Goal: Complete application form: Complete application form

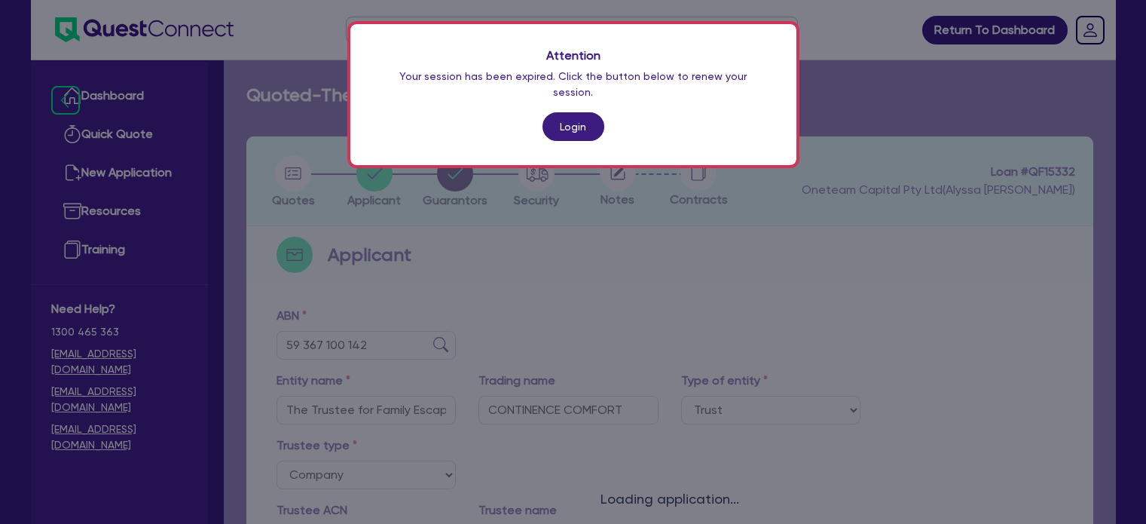
select select "TRUST"
select select "COMPANY"
select select "HEALTH_BEAUTY"
select select "HAIR_BEAUTY_SALONS"
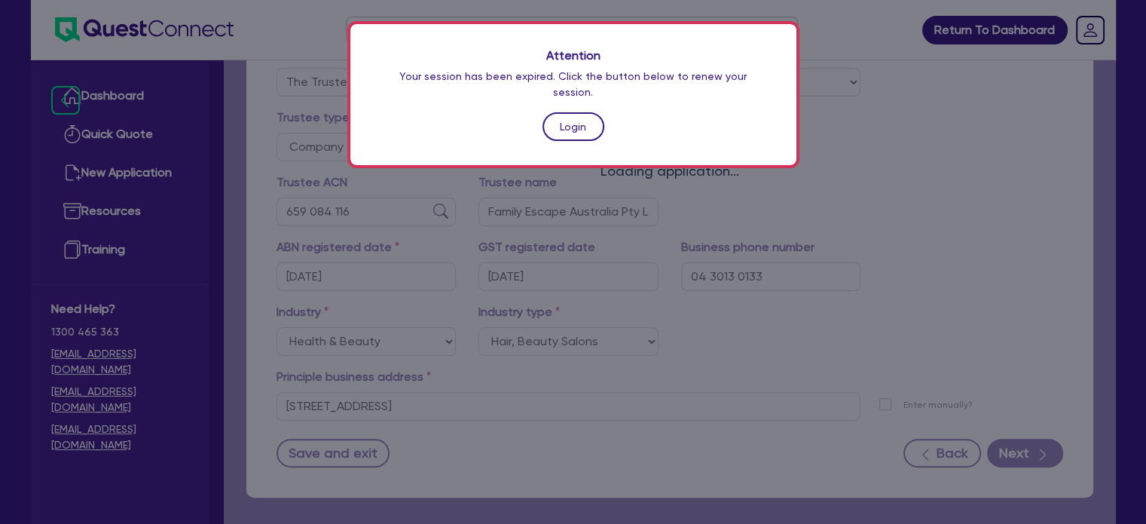
click at [570, 114] on link "Login" at bounding box center [574, 126] width 62 height 29
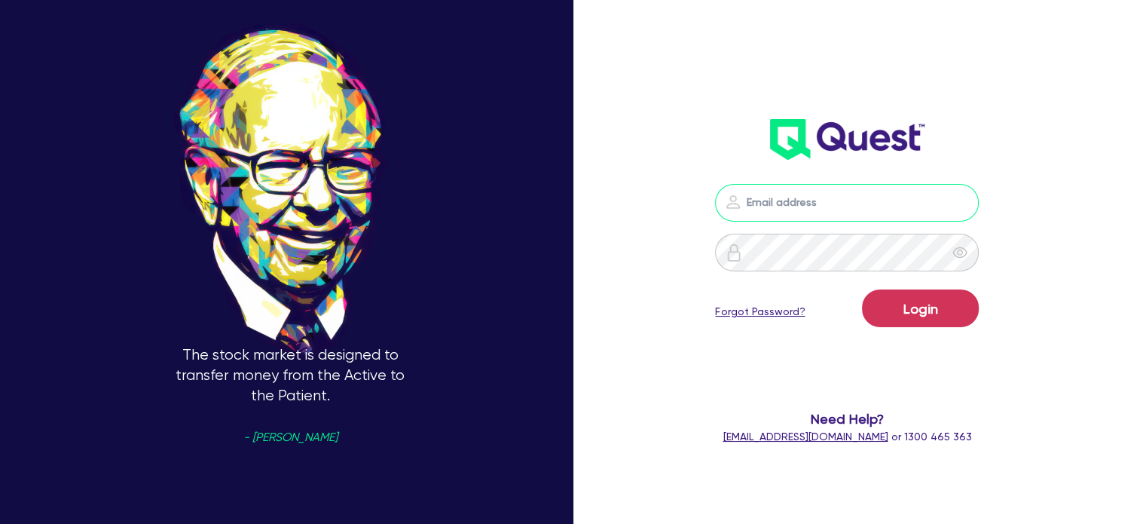
click at [786, 200] on input "email" at bounding box center [847, 203] width 264 height 38
type input "[EMAIL_ADDRESS][PERSON_NAME][DOMAIN_NAME]"
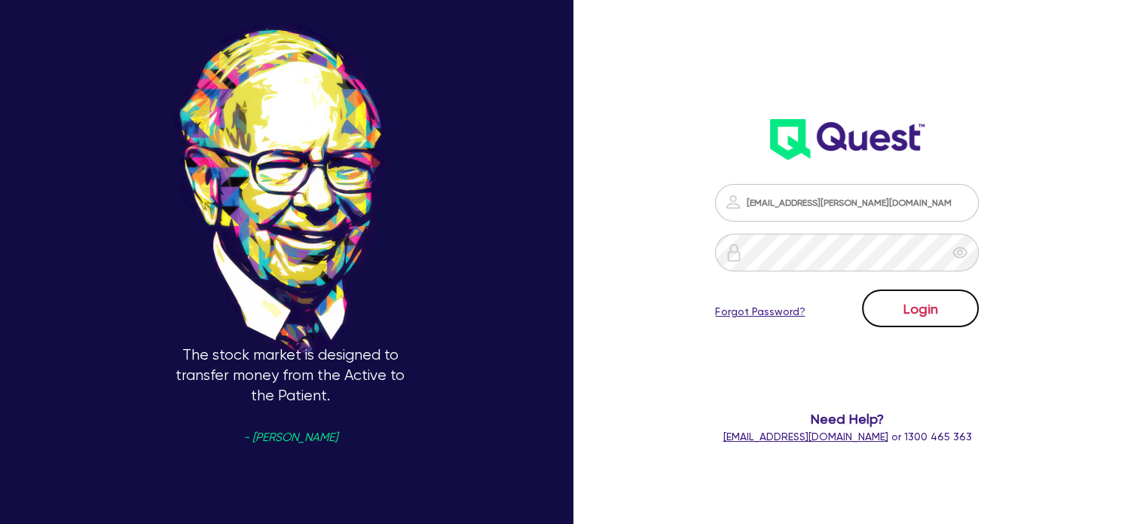
click at [901, 316] on button "Login" at bounding box center [920, 308] width 117 height 38
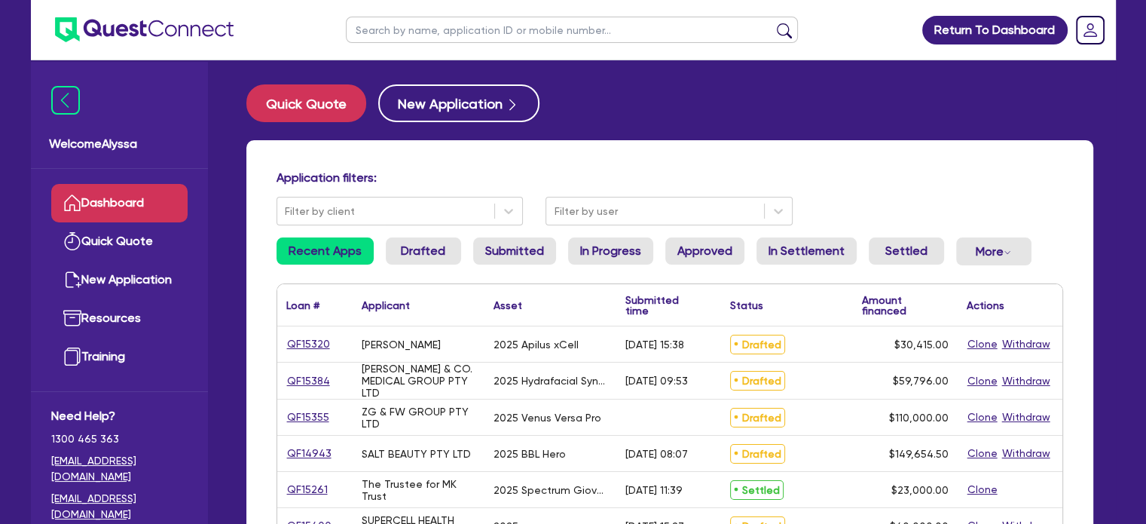
click at [471, 29] on input "text" at bounding box center [572, 30] width 452 height 26
click at [772, 23] on button "submit" at bounding box center [784, 33] width 24 height 21
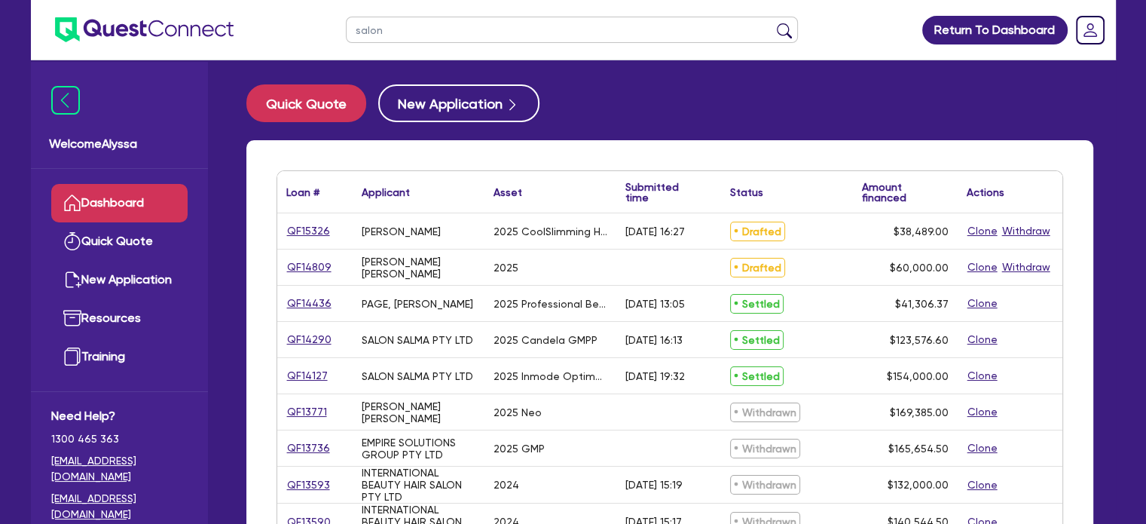
click at [411, 35] on input "salon" at bounding box center [572, 30] width 452 height 26
type input "salon salma"
click at [772, 23] on button "submit" at bounding box center [784, 33] width 24 height 21
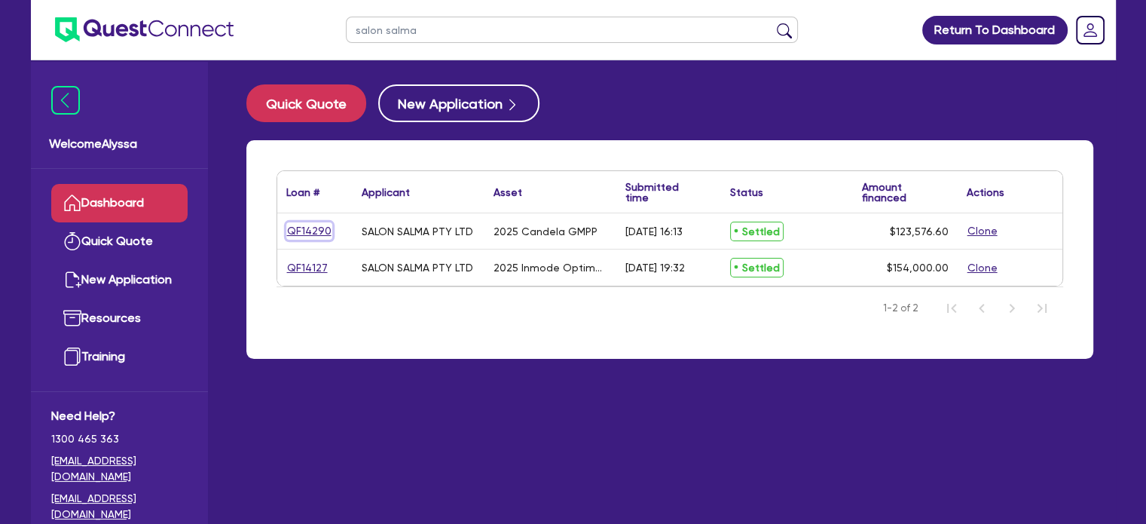
click at [306, 231] on link "QF14290" at bounding box center [309, 230] width 46 height 17
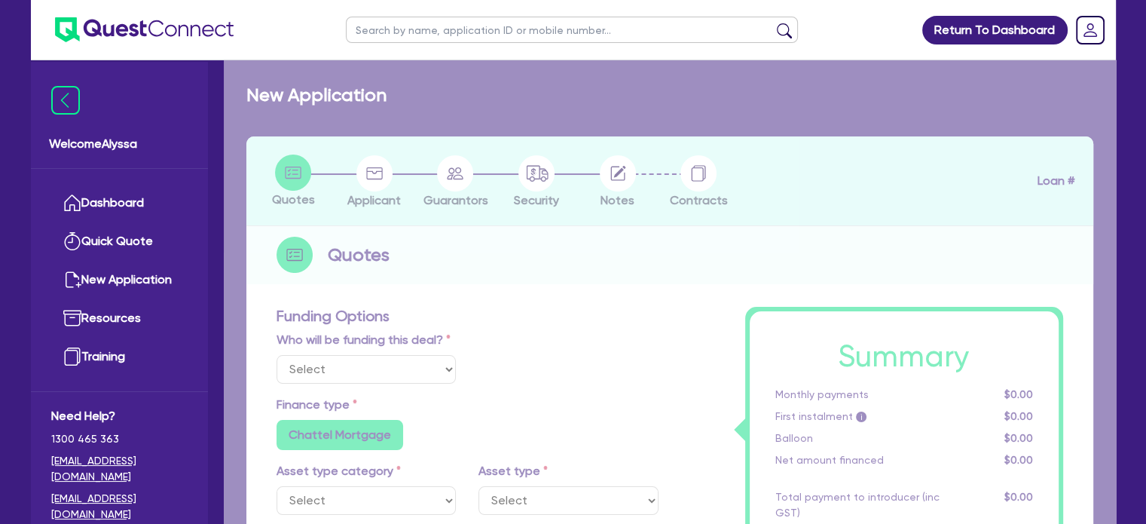
select select
select select "TERTIARY_ASSETS"
type input "2025"
radio input "true"
type input "154,470.8"
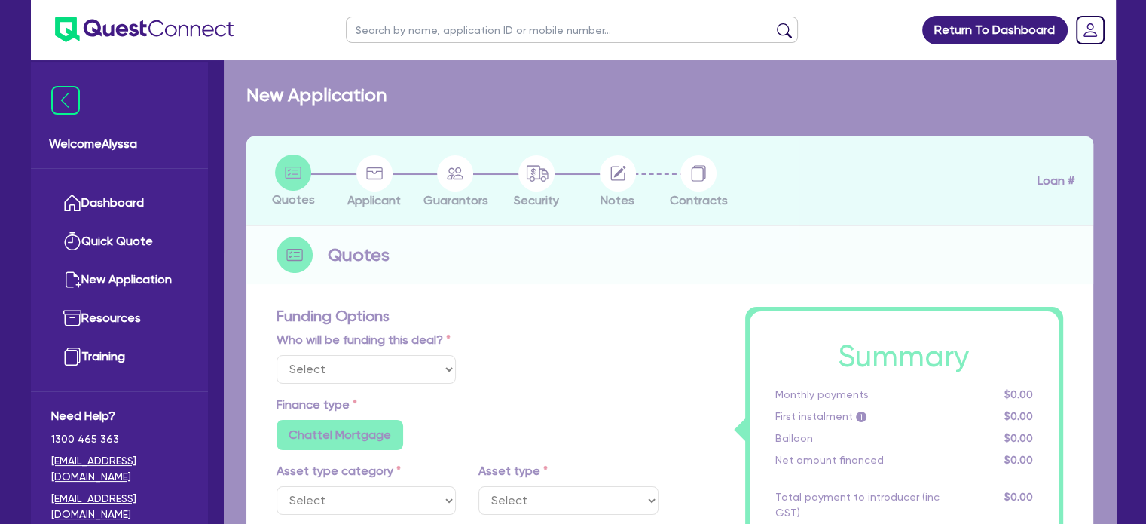
type input "30,894.2"
type input "13"
radio input "false"
select select "BEAUTY_EQUIPMENT"
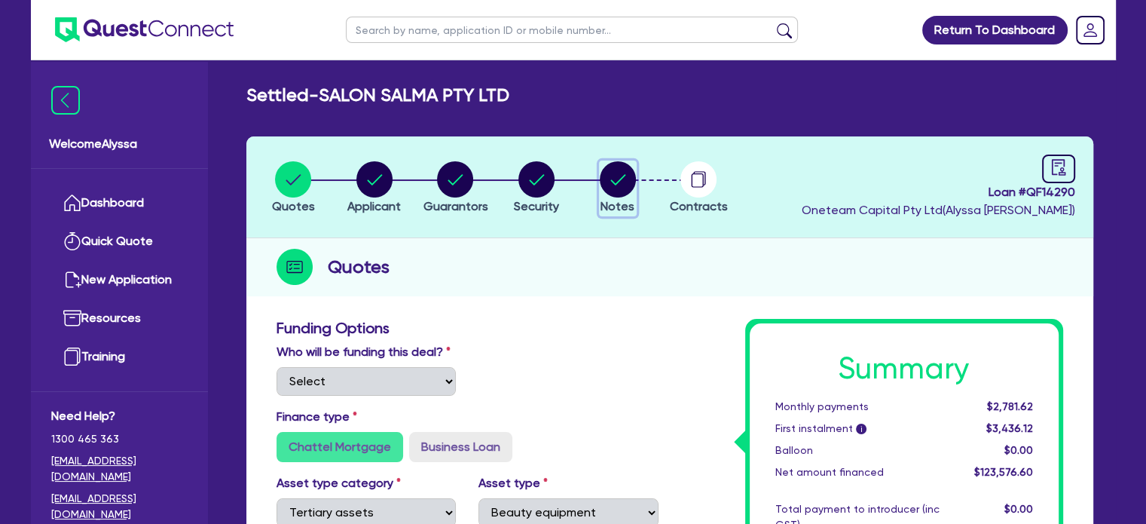
click at [625, 182] on circle "button" at bounding box center [618, 179] width 36 height 36
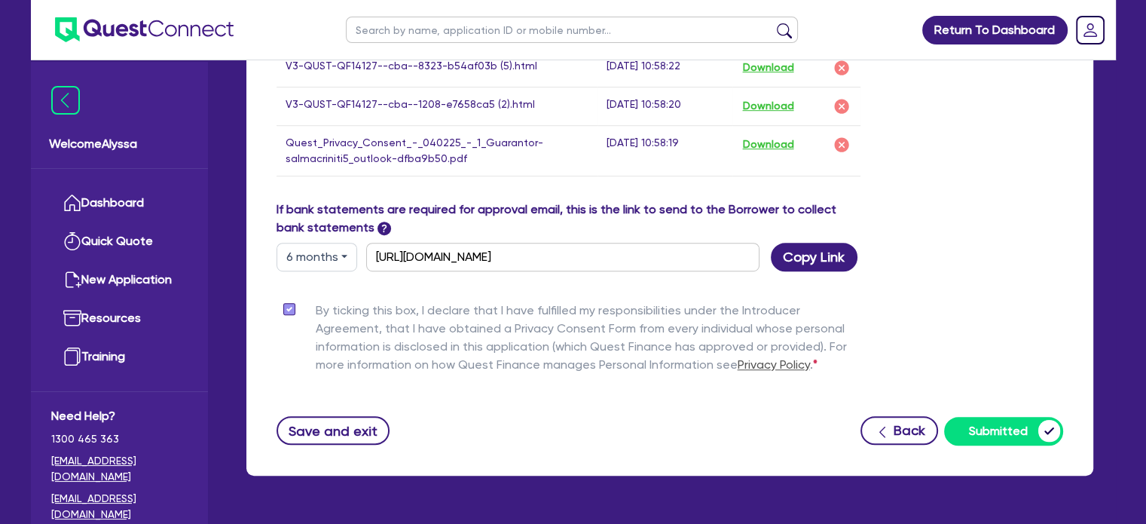
scroll to position [714, 0]
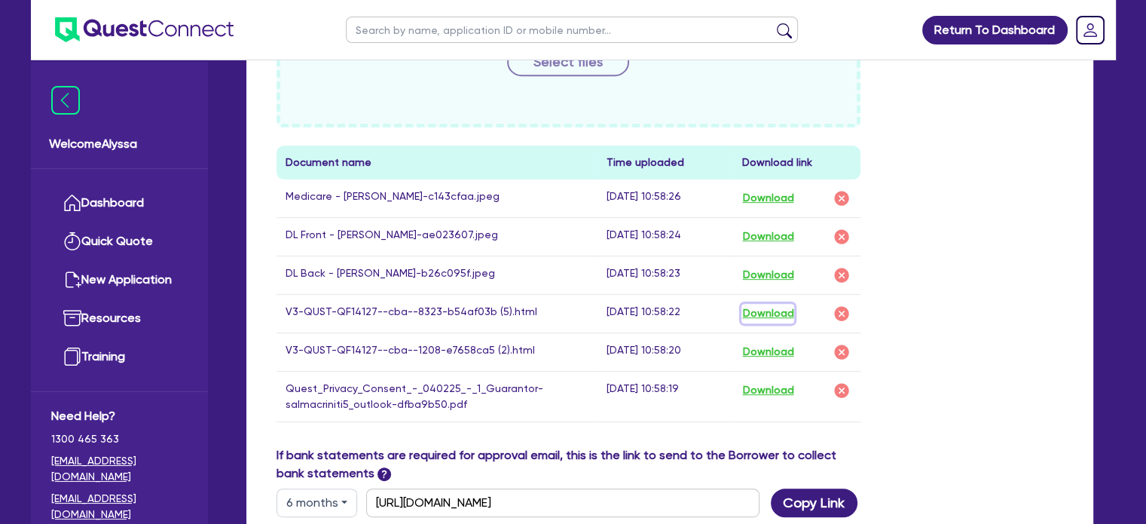
click at [775, 313] on button "Download" at bounding box center [767, 314] width 53 height 20
click at [430, 29] on input "text" at bounding box center [572, 30] width 452 height 26
type input "salon salma"
click button "submit" at bounding box center [784, 33] width 24 height 21
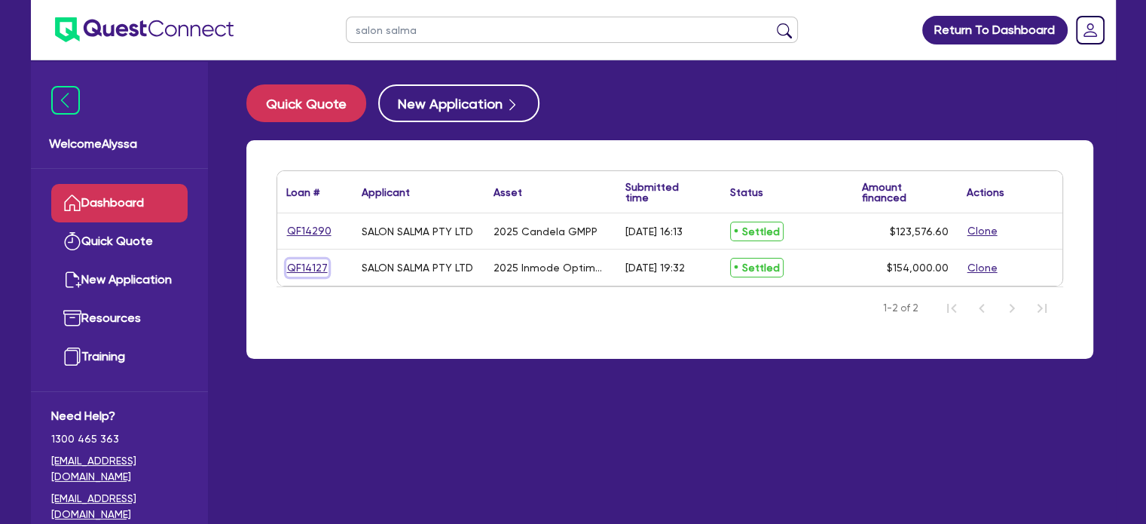
click at [301, 266] on link "QF14127" at bounding box center [307, 267] width 42 height 17
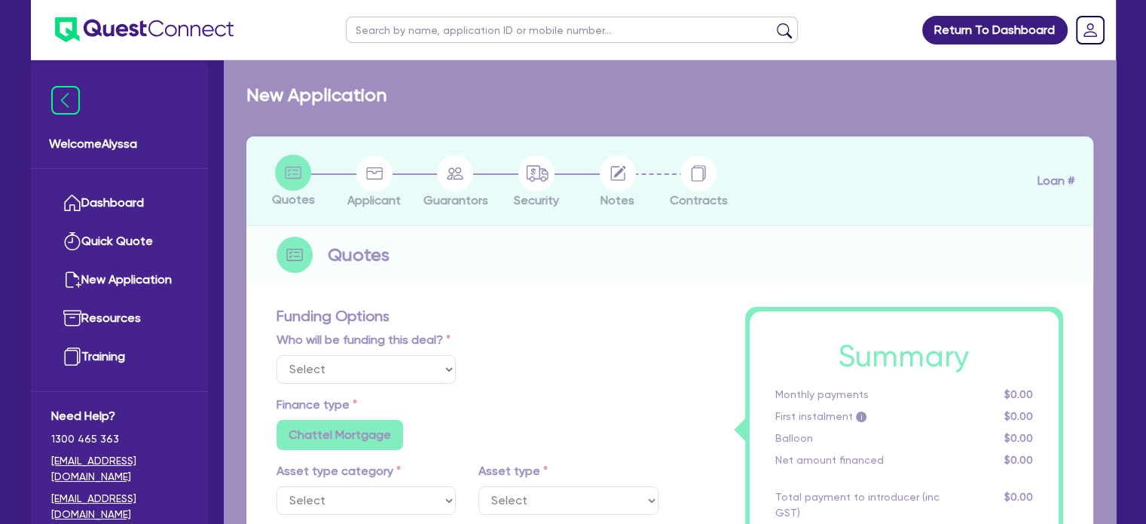
select select
select select "TERTIARY_ASSETS"
type input "2025"
radio input "true"
type input "192,500"
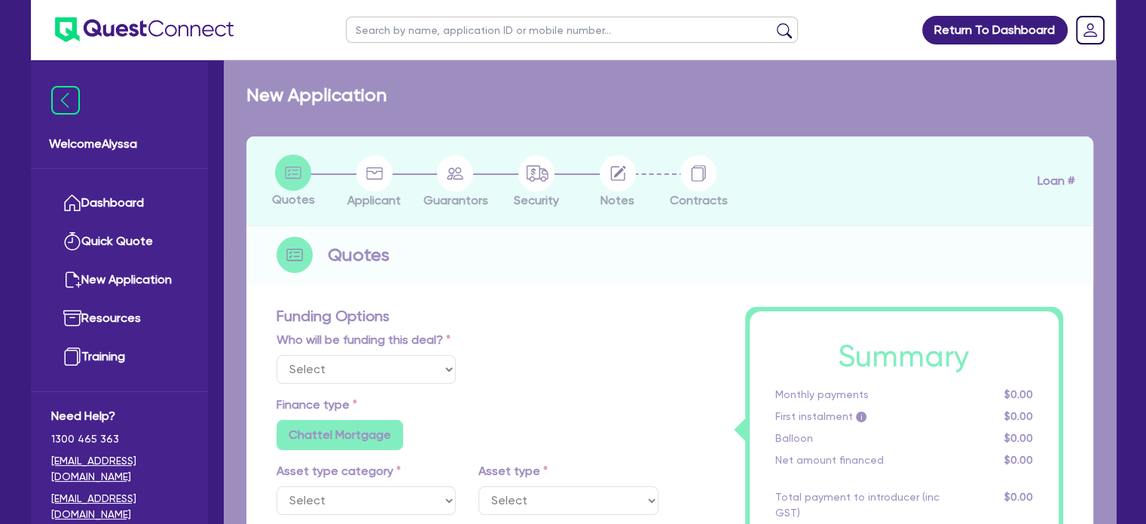
type input "38,500"
type input "51.94"
type input "100,000"
type input "13"
radio input "false"
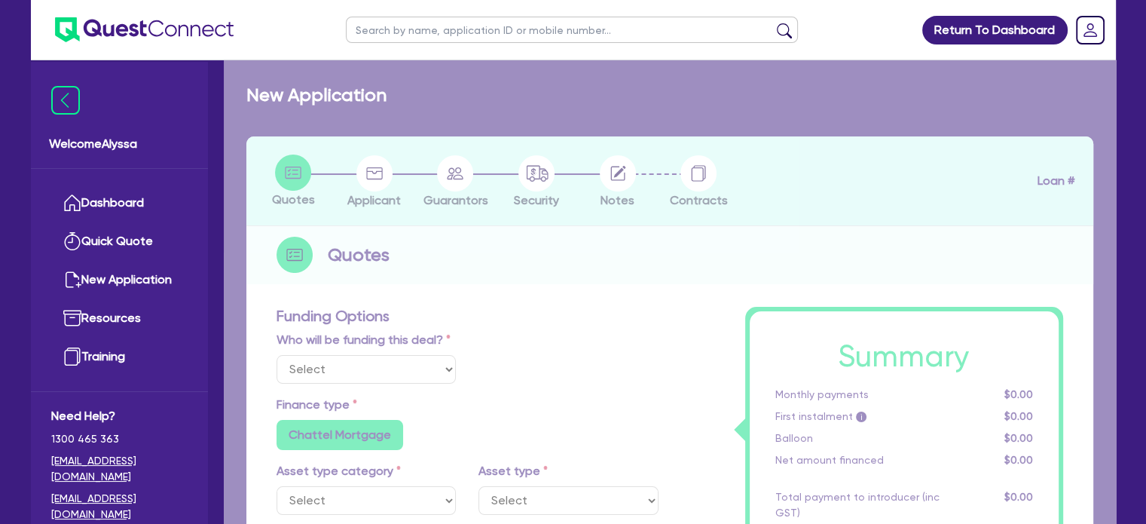
radio input "false"
select select "BEAUTY_EQUIPMENT"
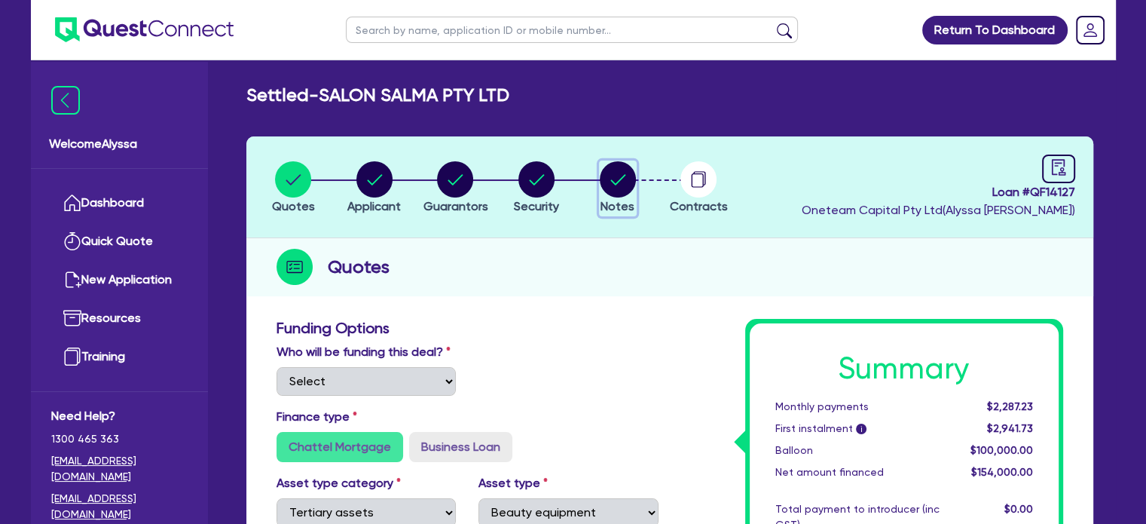
click at [627, 189] on circle "button" at bounding box center [618, 179] width 36 height 36
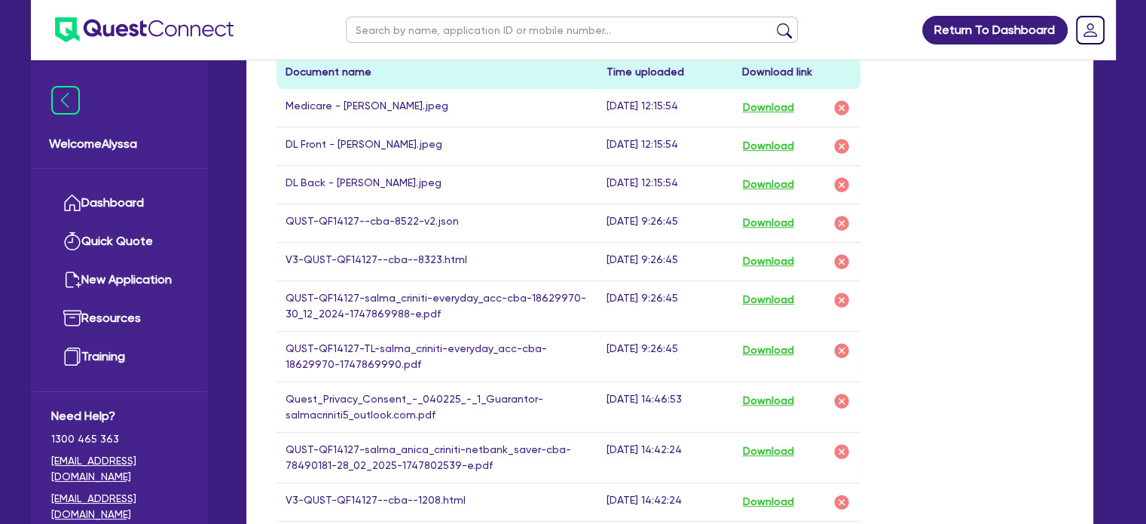
scroll to position [807, 0]
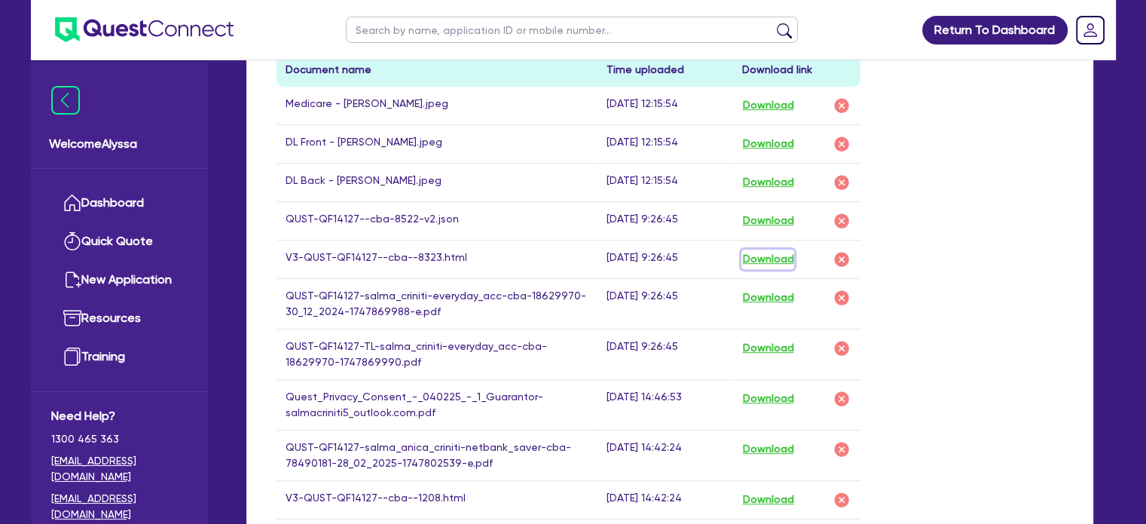
click at [769, 256] on button "Download" at bounding box center [767, 259] width 53 height 20
